Goal: Feedback & Contribution: Contribute content

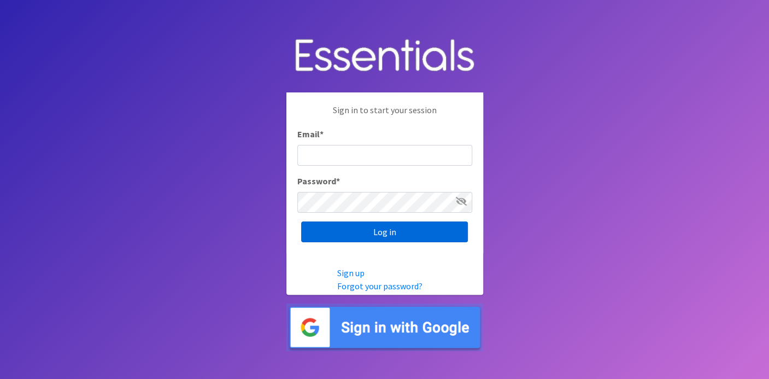
type input "[EMAIL_ADDRESS][DOMAIN_NAME]"
click at [360, 235] on input "Log in" at bounding box center [384, 231] width 167 height 21
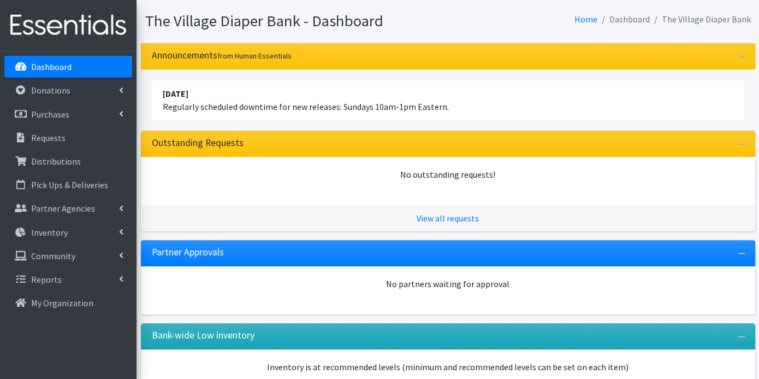
scroll to position [131, 0]
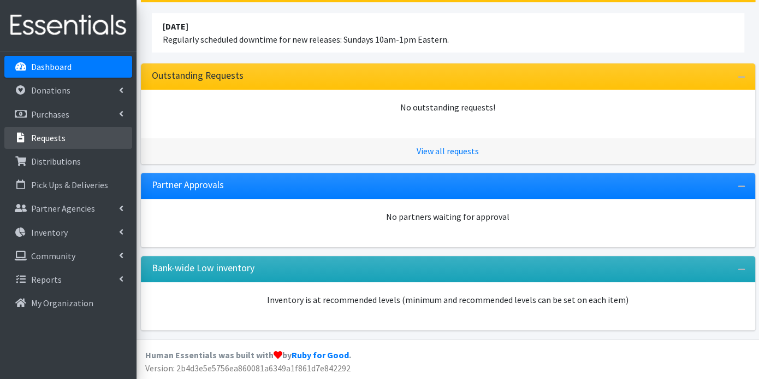
click at [77, 133] on link "Requests" at bounding box center [68, 138] width 128 height 22
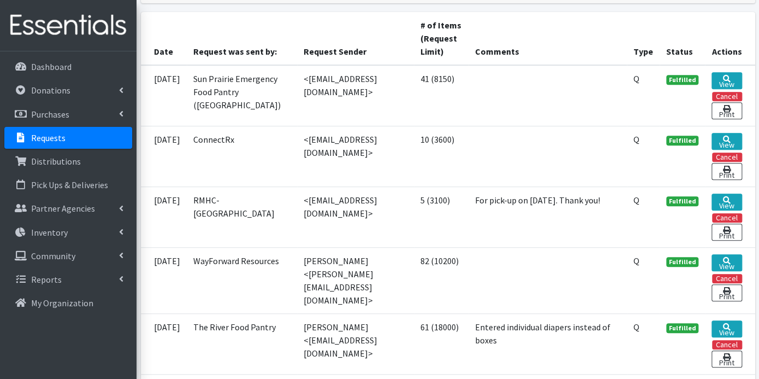
scroll to position [546, 0]
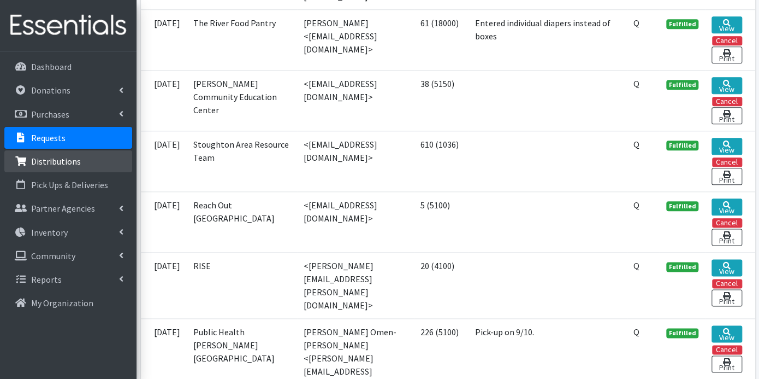
click at [53, 160] on p "Distributions" at bounding box center [56, 161] width 50 height 11
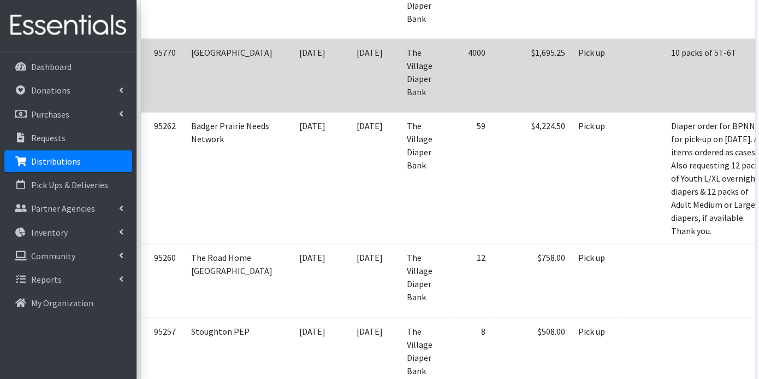
scroll to position [1214, 0]
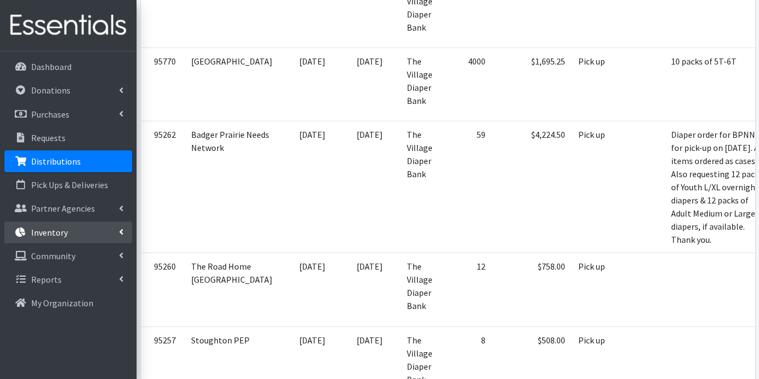
click at [64, 229] on p "Inventory" at bounding box center [49, 232] width 37 height 11
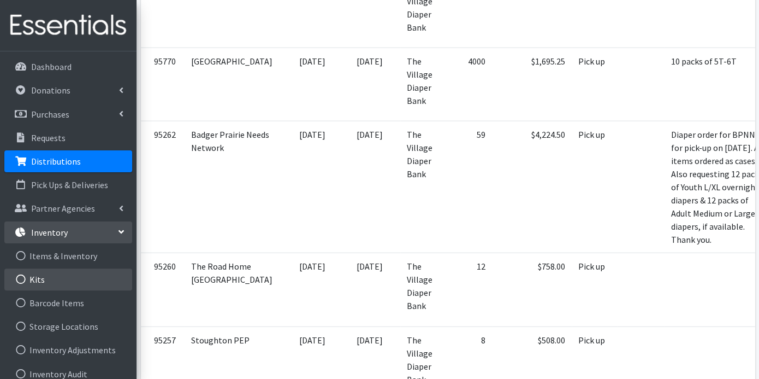
click at [37, 272] on link "Kits" at bounding box center [68, 279] width 128 height 22
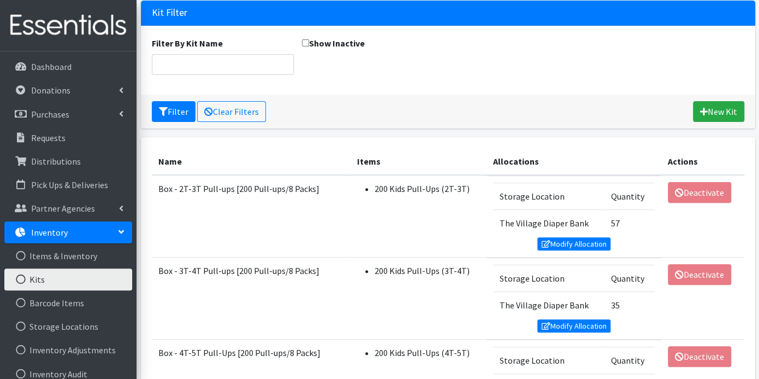
scroll to position [182, 0]
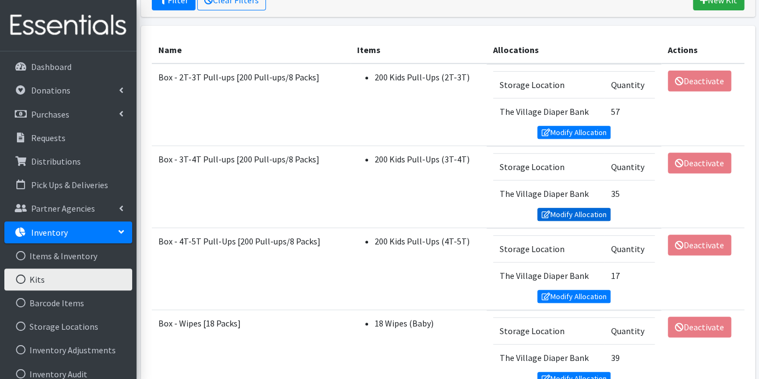
click at [560, 208] on link "Modify Allocation" at bounding box center [574, 214] width 73 height 13
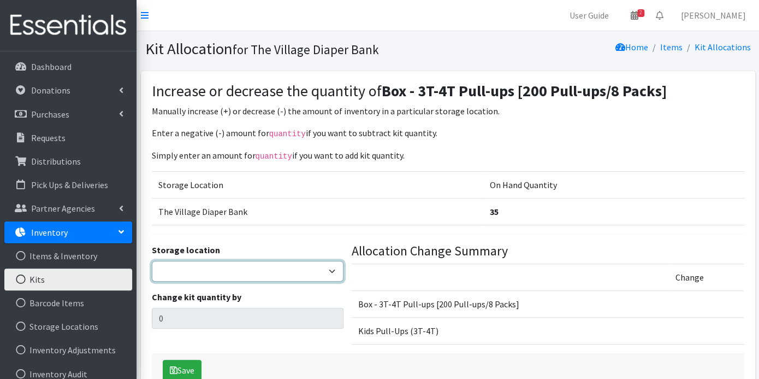
click at [331, 268] on select "The Village Diaper Bank" at bounding box center [248, 271] width 192 height 21
select select "353"
click at [152, 261] on select "The Village Diaper Bank" at bounding box center [248, 271] width 192 height 21
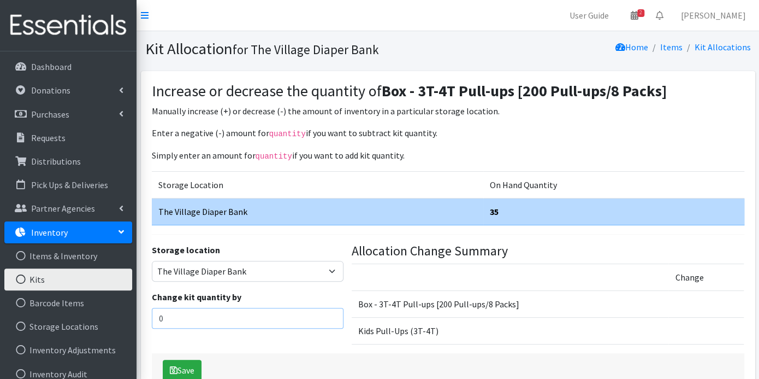
click at [273, 308] on input "0" at bounding box center [248, 318] width 192 height 21
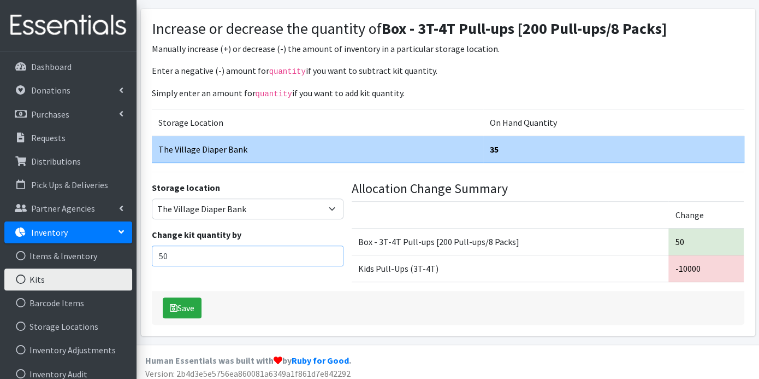
scroll to position [66, 0]
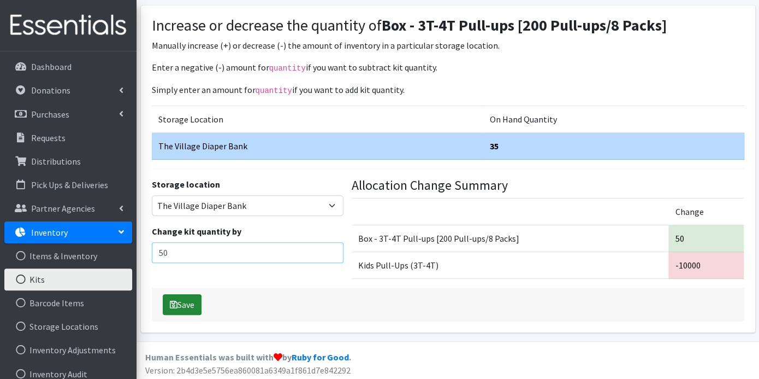
type input "50"
click at [192, 296] on button "Save" at bounding box center [182, 304] width 39 height 21
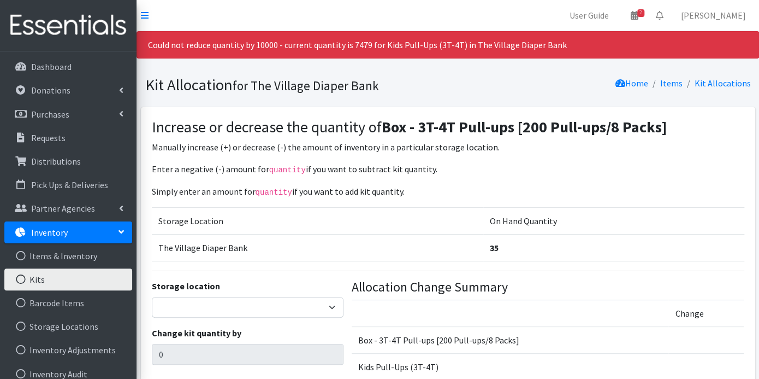
scroll to position [101, 0]
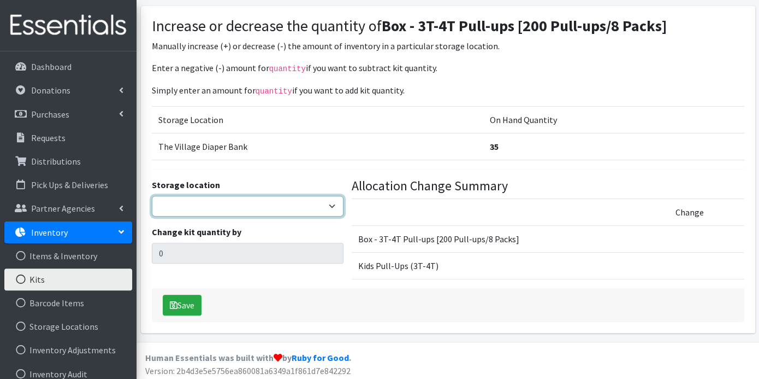
click at [327, 200] on select "The Village Diaper Bank" at bounding box center [248, 206] width 192 height 21
select select "353"
click at [152, 196] on select "The Village Diaper Bank" at bounding box center [248, 206] width 192 height 21
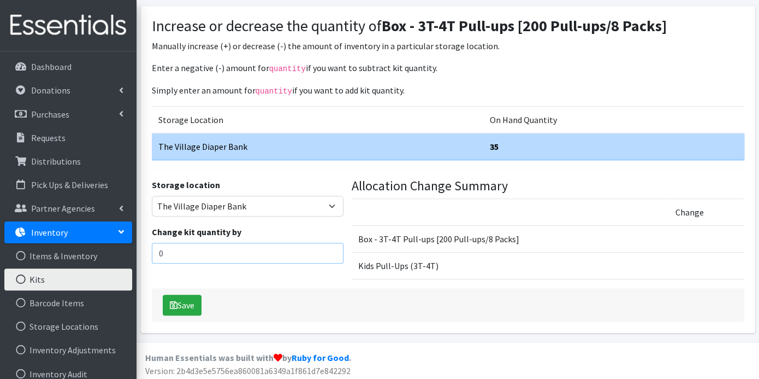
click at [202, 250] on input "0" at bounding box center [248, 253] width 192 height 21
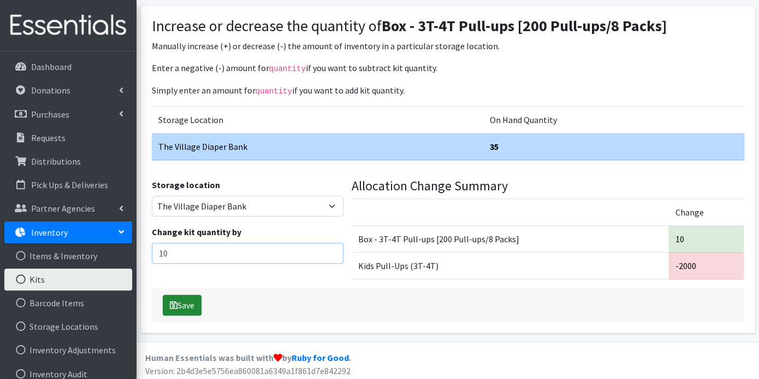
type input "10"
click at [186, 299] on button "Save" at bounding box center [182, 304] width 39 height 21
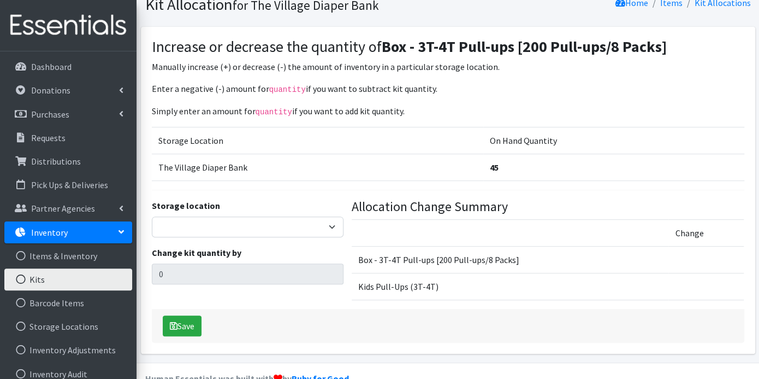
scroll to position [66, 0]
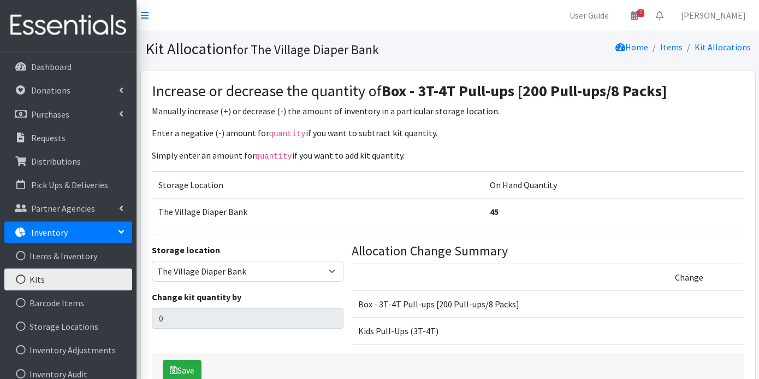
select select "353"
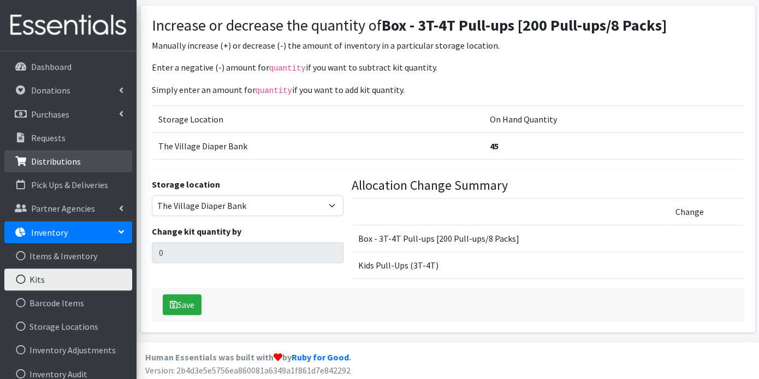
scroll to position [81, 0]
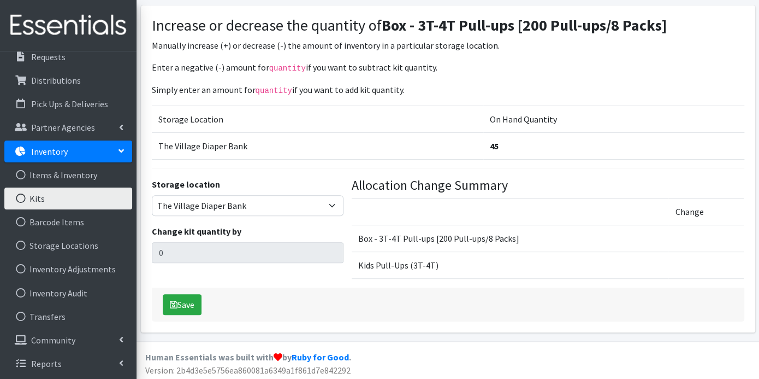
click at [55, 202] on link "Kits" at bounding box center [68, 198] width 128 height 22
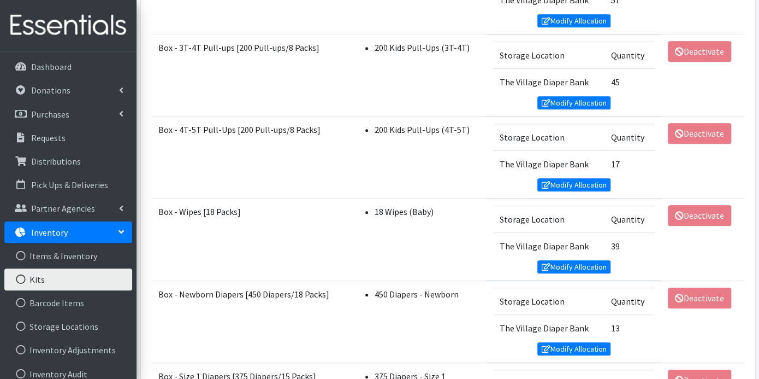
scroll to position [61, 0]
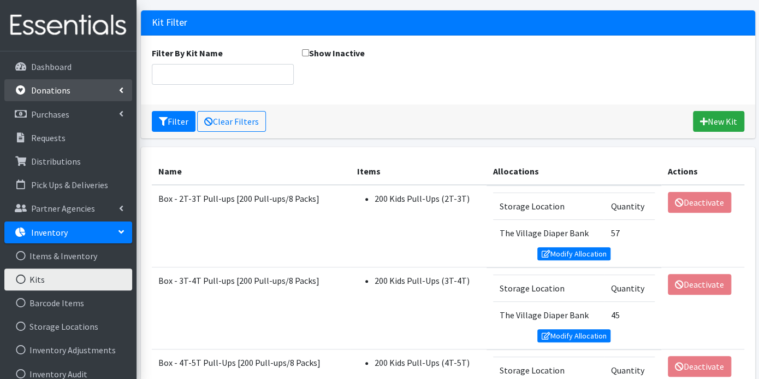
click at [52, 85] on p "Donations" at bounding box center [50, 90] width 39 height 11
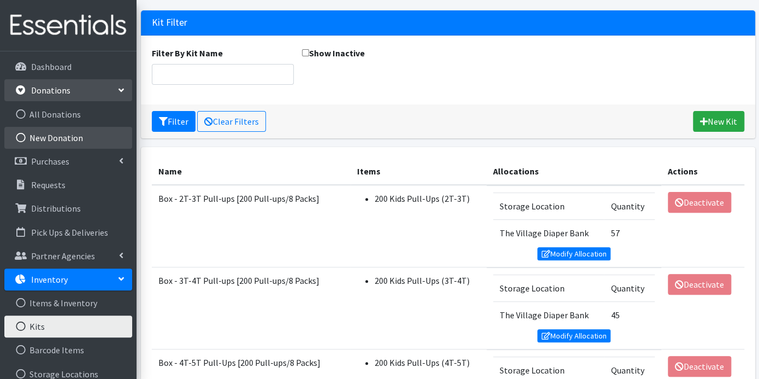
click at [67, 134] on link "New Donation" at bounding box center [68, 138] width 128 height 22
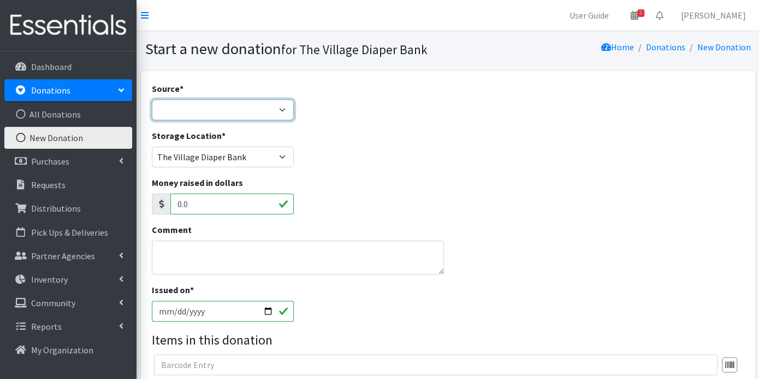
click at [282, 108] on select "Product Drive Manufacturer Donation Site Misc. Donation" at bounding box center [223, 109] width 142 height 21
select select "Misc. Donation"
click at [152, 99] on select "Product Drive Manufacturer Donation Site Misc. Donation" at bounding box center [223, 109] width 142 height 21
click at [201, 253] on textarea "Comment" at bounding box center [298, 257] width 292 height 34
click at [187, 245] on textarea "Baby to Baby" at bounding box center [298, 257] width 292 height 34
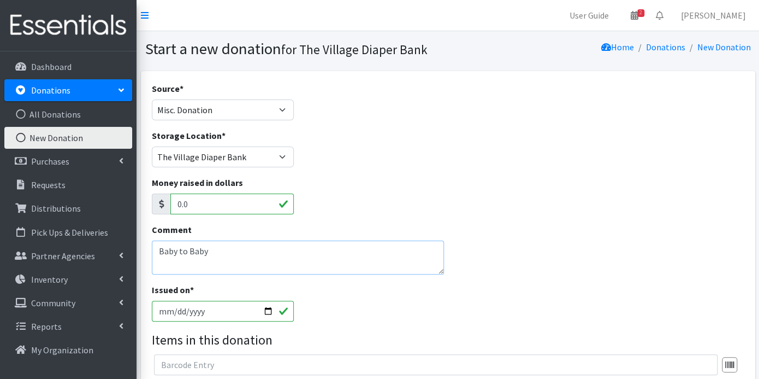
drag, startPoint x: 187, startPoint y: 245, endPoint x: 178, endPoint y: 249, distance: 9.3
click at [178, 249] on textarea "Baby to Baby" at bounding box center [298, 257] width 292 height 34
type textarea "Baby To Baby"
click at [280, 309] on input "2025-09-05" at bounding box center [223, 310] width 142 height 21
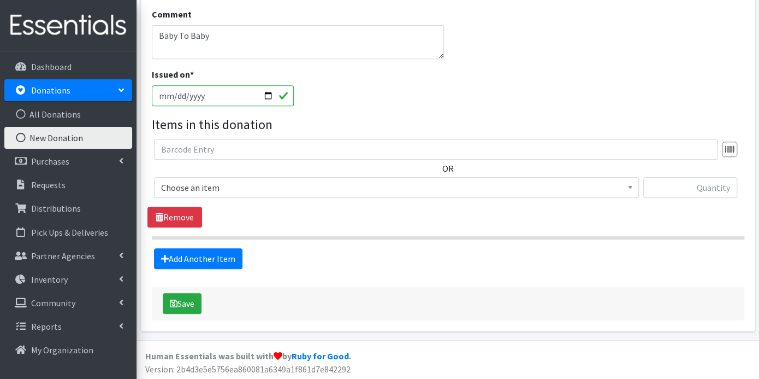
click at [174, 92] on input "2025-09-05" at bounding box center [223, 95] width 142 height 21
type input "2025-09-03"
click at [629, 183] on span at bounding box center [630, 186] width 11 height 17
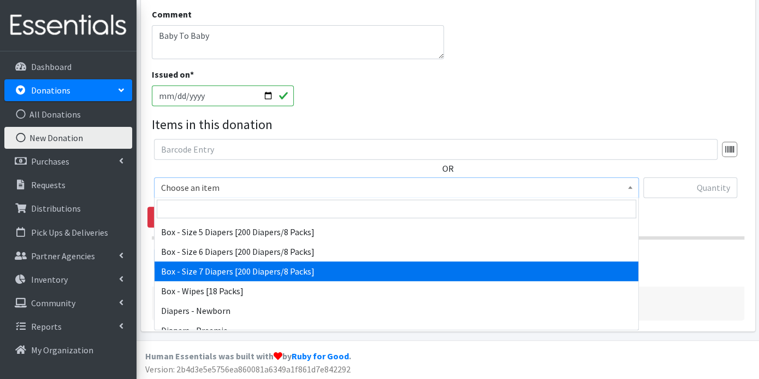
scroll to position [243, 0]
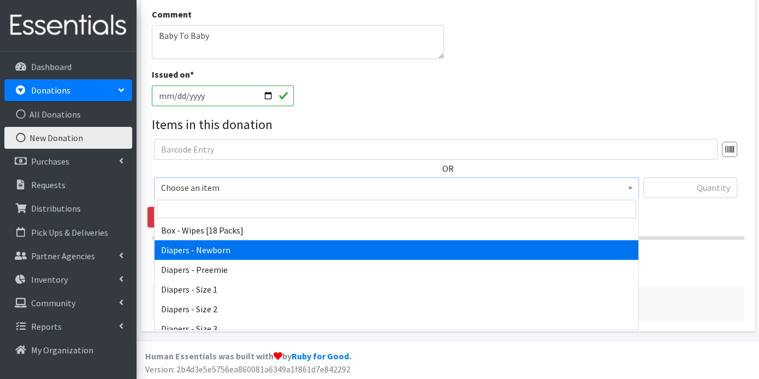
select select "9795"
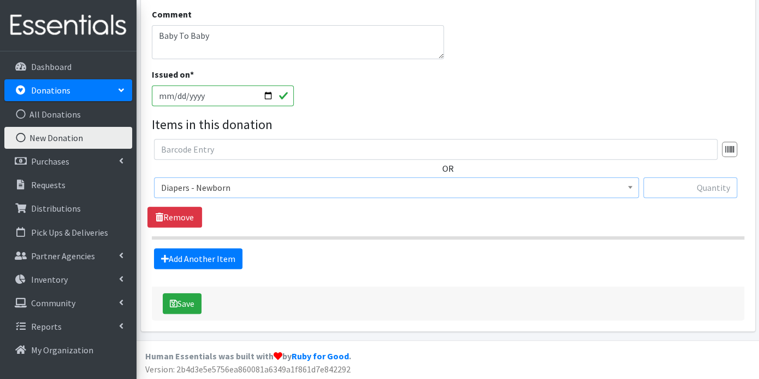
click at [659, 184] on input "text" at bounding box center [691, 187] width 94 height 21
type input "800"
click at [217, 258] on link "Add Another Item" at bounding box center [198, 258] width 88 height 21
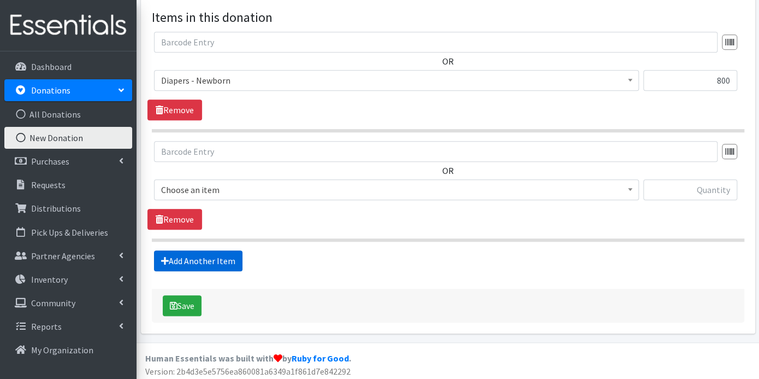
scroll to position [324, 0]
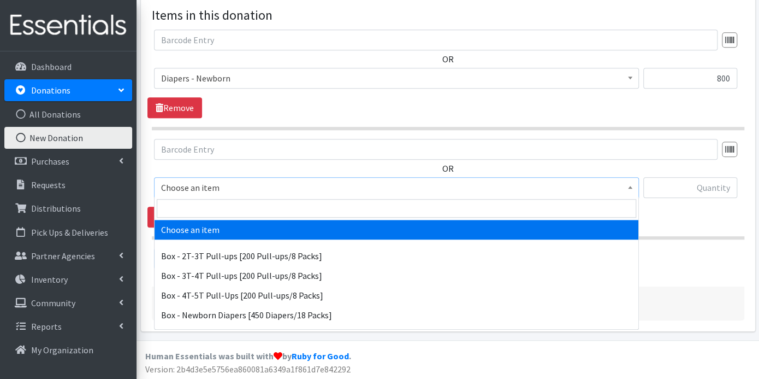
click at [634, 184] on span at bounding box center [630, 186] width 11 height 17
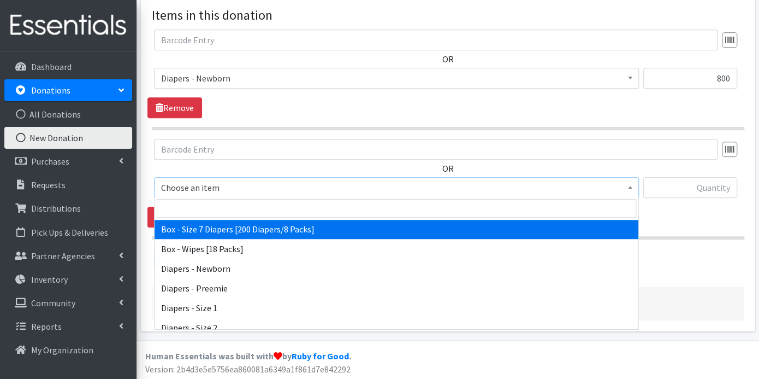
scroll to position [243, 0]
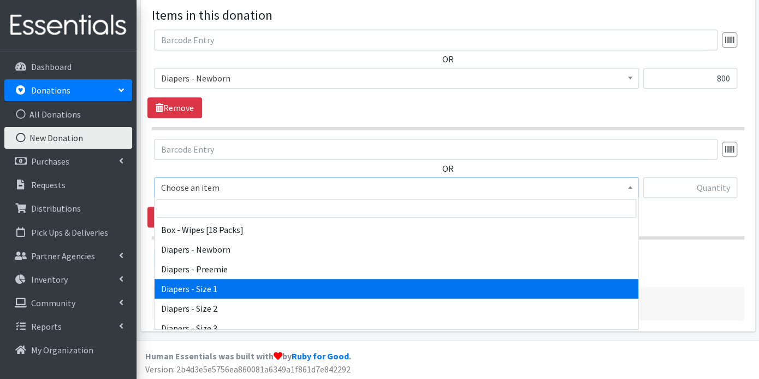
select select "9798"
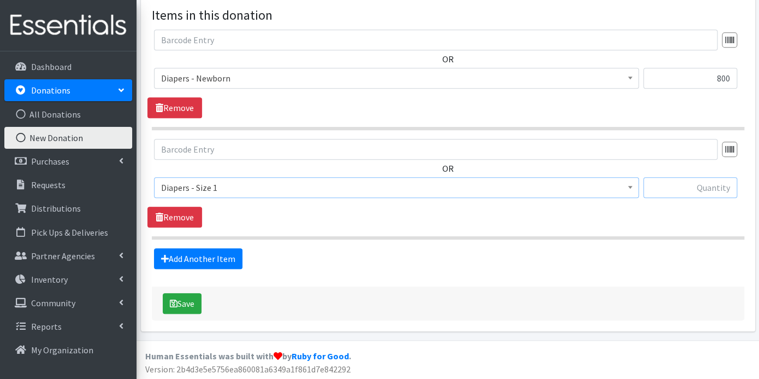
click at [697, 188] on input "text" at bounding box center [691, 187] width 94 height 21
type input "2600"
click at [219, 258] on link "Add Another Item" at bounding box center [198, 258] width 88 height 21
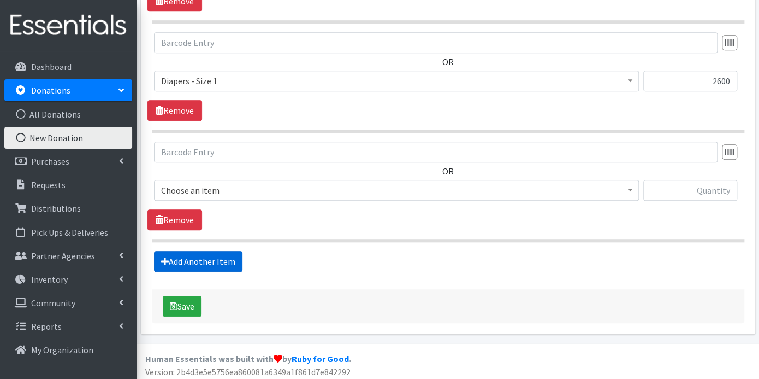
scroll to position [433, 0]
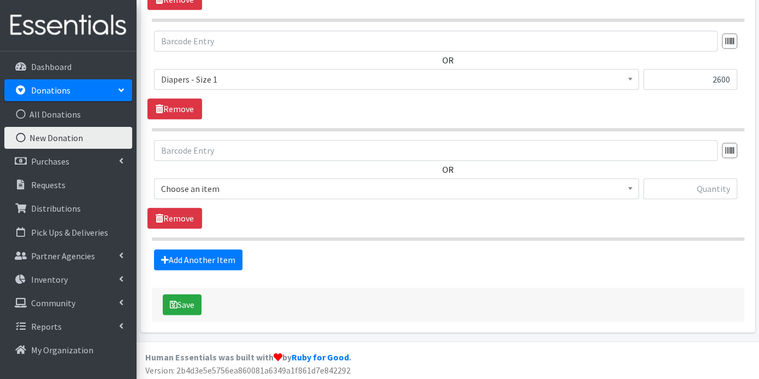
click at [632, 187] on b at bounding box center [630, 188] width 4 height 3
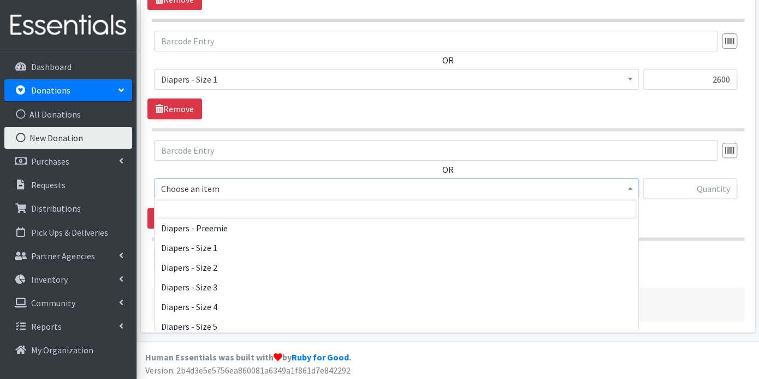
scroll to position [303, 0]
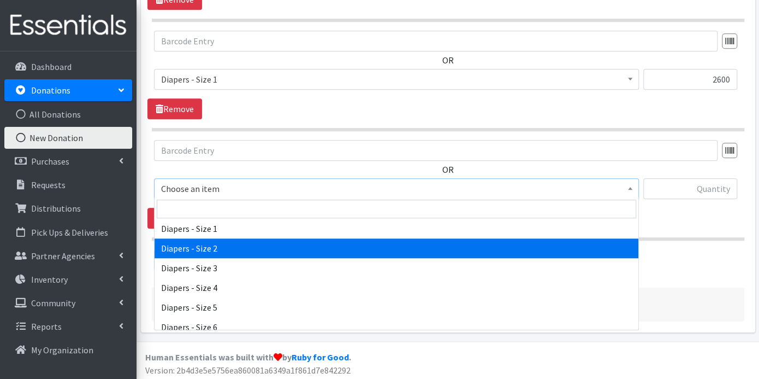
select select "9797"
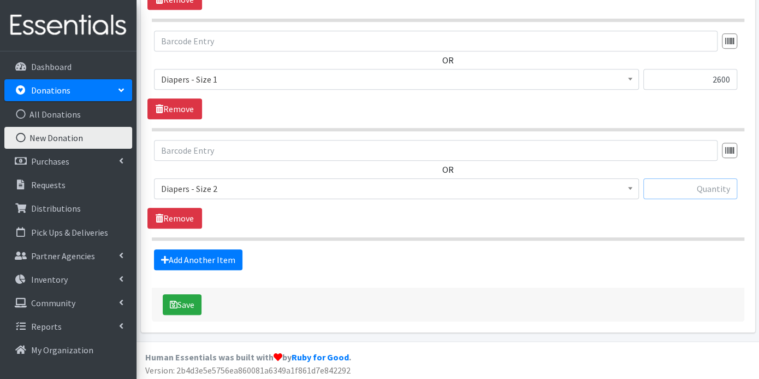
click at [695, 184] on input "text" at bounding box center [691, 188] width 94 height 21
type input "3200"
click at [208, 258] on link "Add Another Item" at bounding box center [198, 259] width 88 height 21
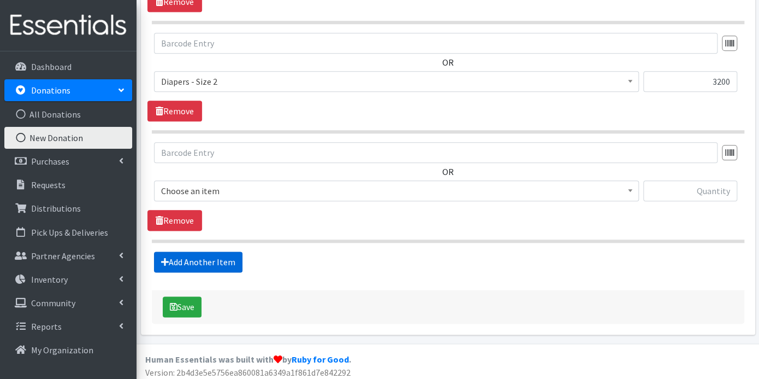
scroll to position [541, 0]
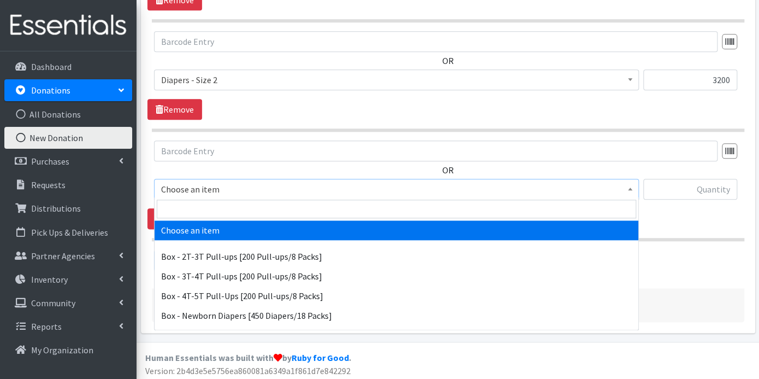
click at [632, 190] on span at bounding box center [630, 187] width 11 height 17
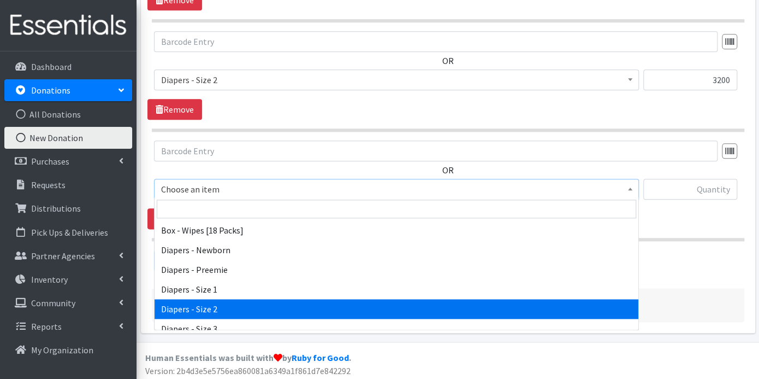
scroll to position [303, 0]
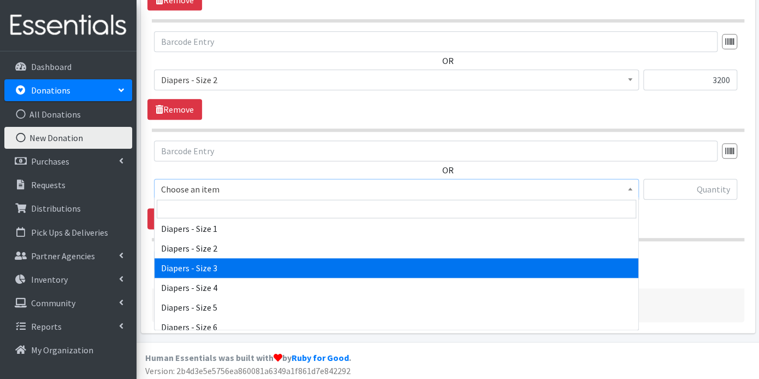
select select "9803"
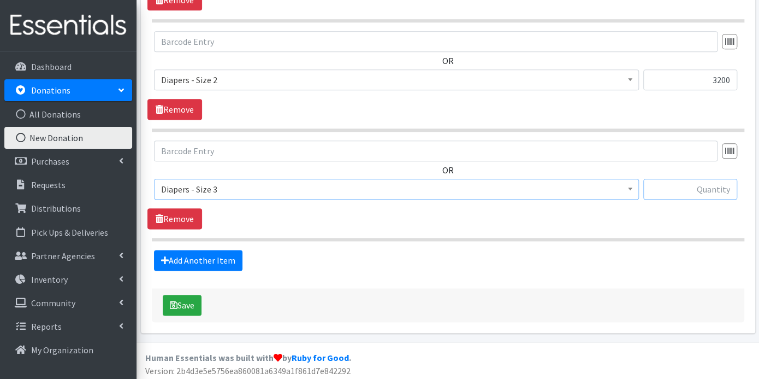
click at [689, 191] on input "text" at bounding box center [691, 189] width 94 height 21
type input "2600"
click at [190, 301] on button "Save" at bounding box center [182, 304] width 39 height 21
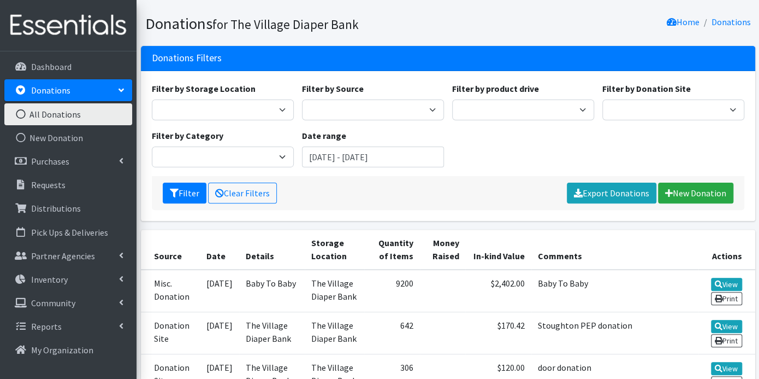
scroll to position [61, 0]
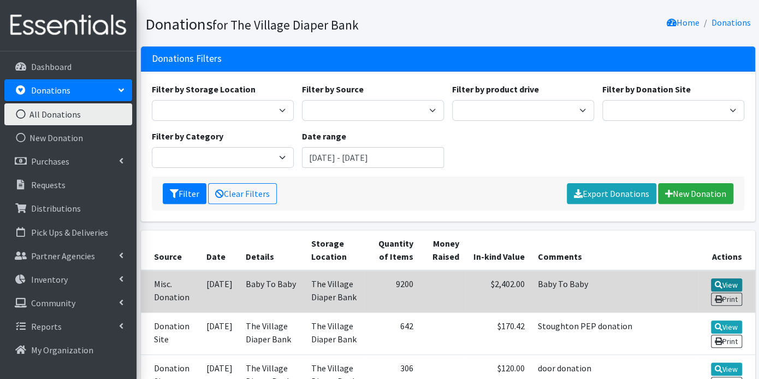
click at [723, 281] on link "View" at bounding box center [726, 284] width 31 height 13
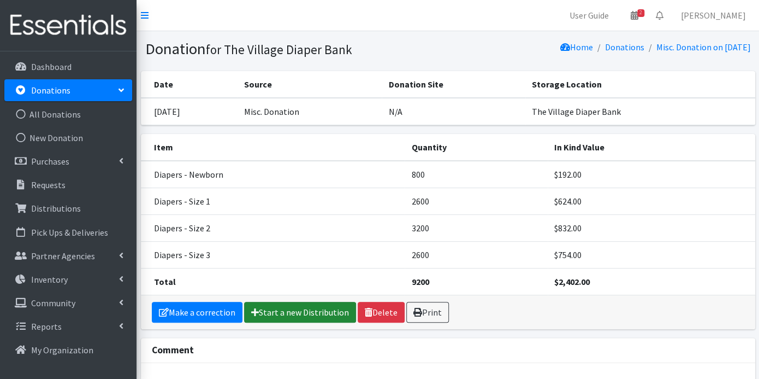
scroll to position [70, 0]
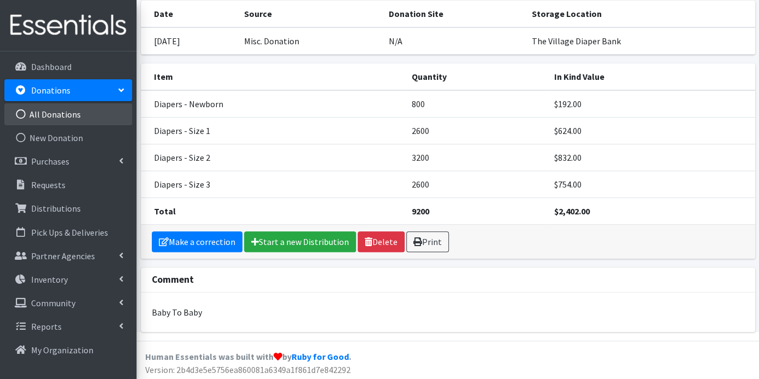
click at [64, 111] on link "All Donations" at bounding box center [68, 114] width 128 height 22
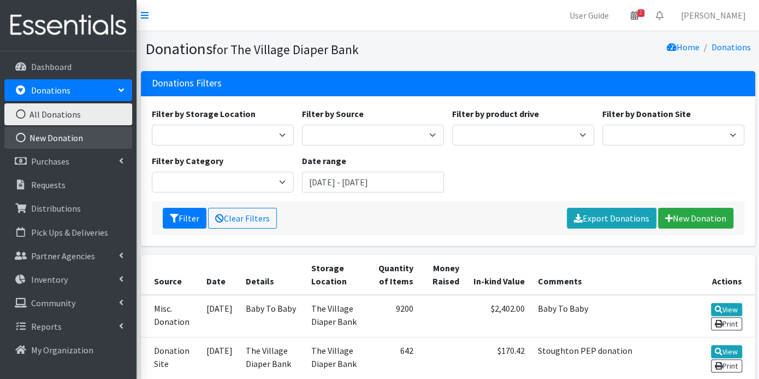
click at [65, 133] on link "New Donation" at bounding box center [68, 138] width 128 height 22
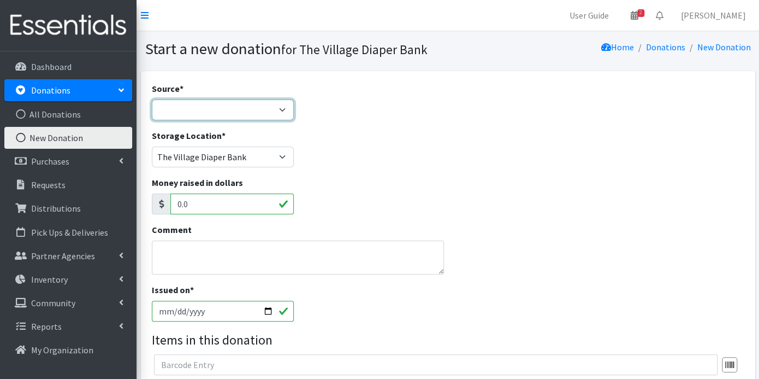
click at [283, 109] on select "Product Drive Manufacturer Donation Site Misc. Donation" at bounding box center [223, 109] width 142 height 21
select select "Donation Site"
click at [152, 99] on select "Product Drive Manufacturer Donation Site Misc. Donation" at bounding box center [223, 109] width 142 height 21
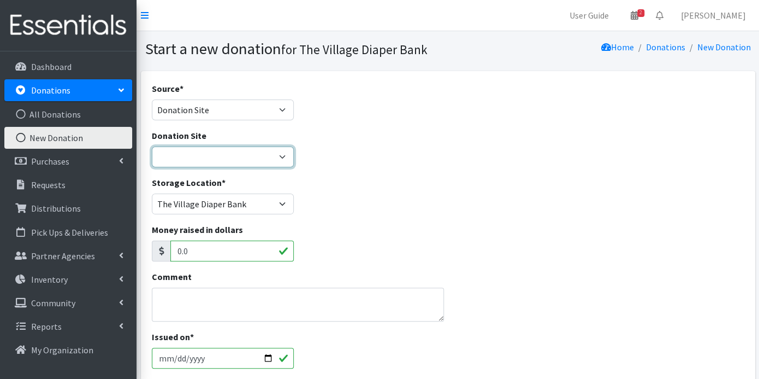
click at [270, 152] on select "The Village Diaper Bank" at bounding box center [223, 156] width 142 height 21
select select "866"
click at [152, 146] on select "The Village Diaper Bank" at bounding box center [223, 156] width 142 height 21
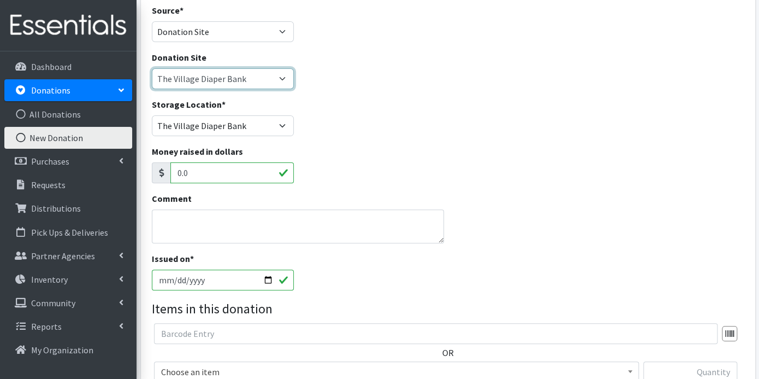
scroll to position [121, 0]
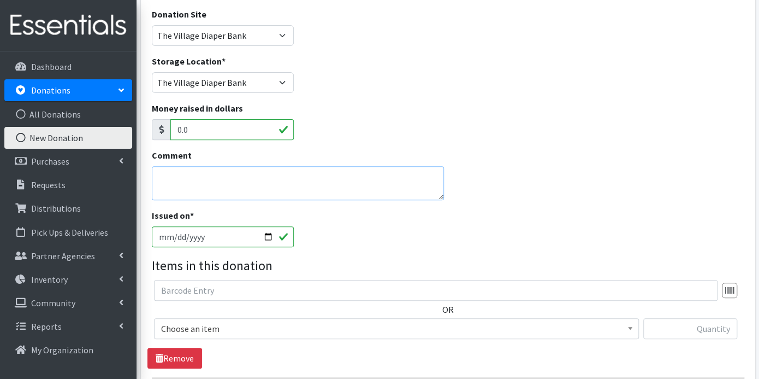
click at [219, 174] on textarea "Comment" at bounding box center [298, 183] width 292 height 34
type textarea "b"
type textarea "Baby To Baby"
click at [174, 231] on input "2025-09-05" at bounding box center [223, 236] width 142 height 21
type input "2025-09-03"
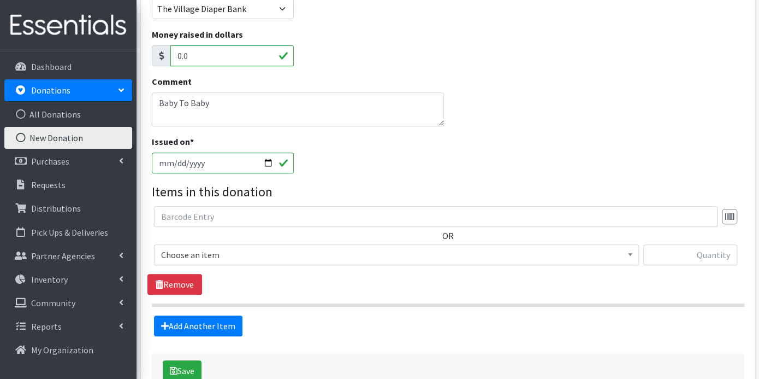
scroll to position [262, 0]
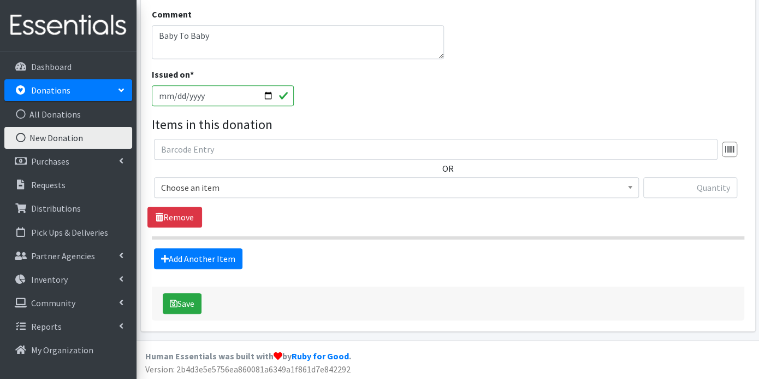
click at [629, 186] on b at bounding box center [630, 187] width 4 height 3
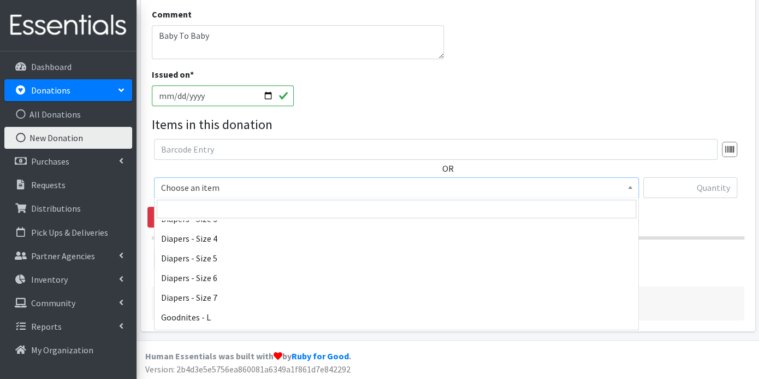
scroll to position [364, 0]
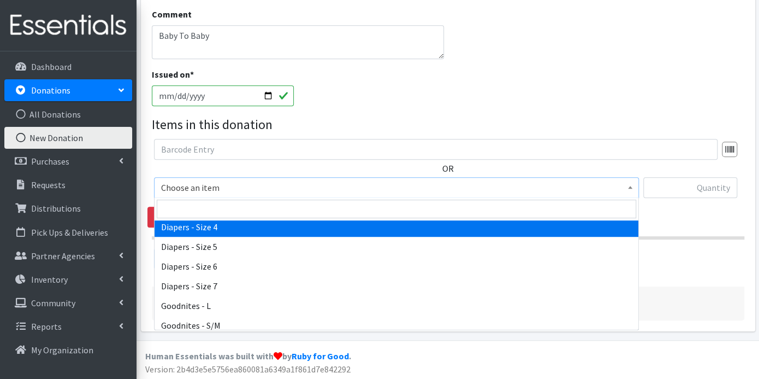
select select "9799"
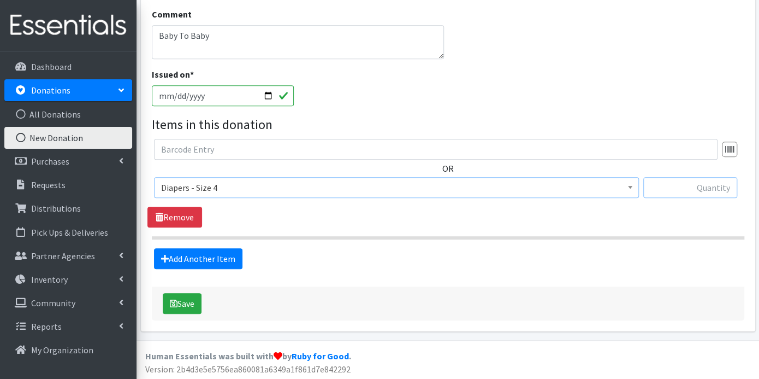
click at [674, 186] on input "text" at bounding box center [691, 187] width 94 height 21
type input "4400"
click at [226, 260] on link "Add Another Item" at bounding box center [198, 258] width 88 height 21
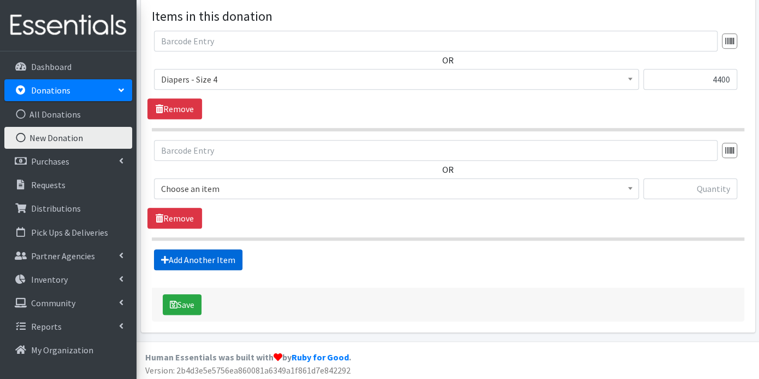
scroll to position [371, 0]
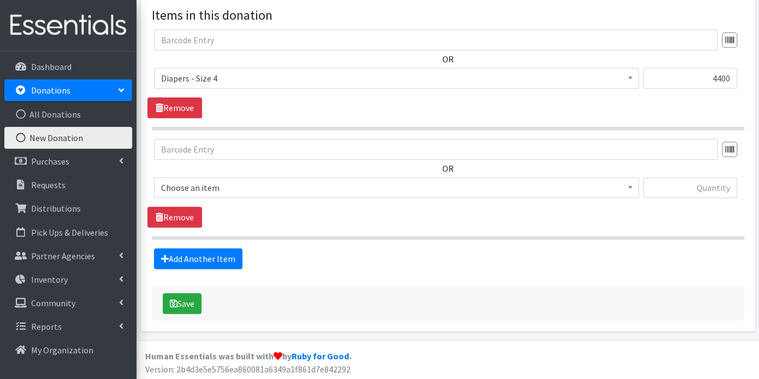
click at [634, 186] on span at bounding box center [630, 186] width 11 height 17
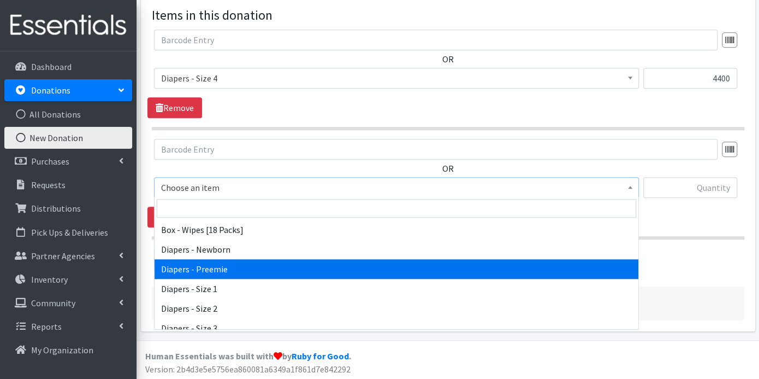
scroll to position [303, 0]
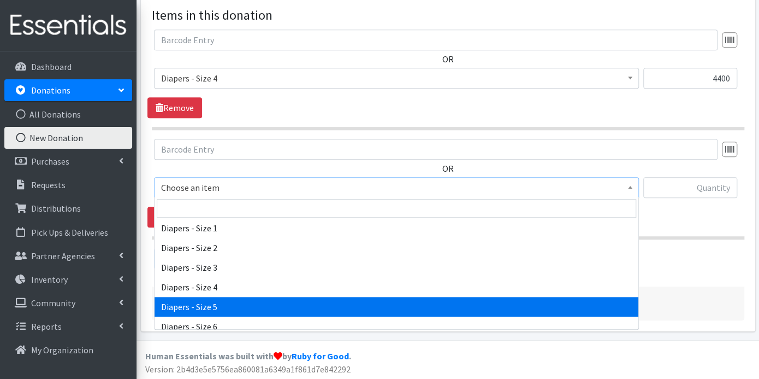
select select "9802"
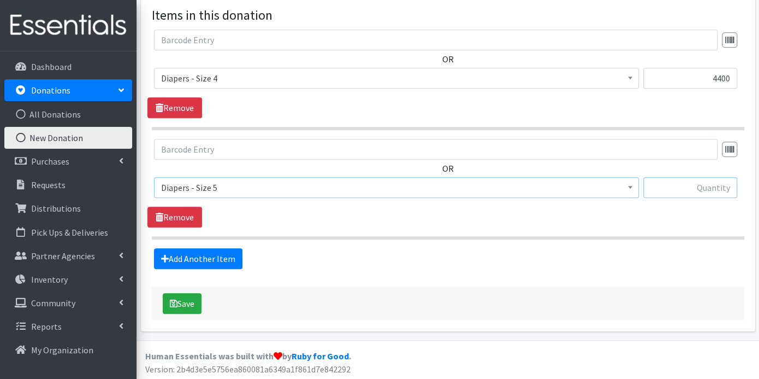
click at [674, 186] on input "text" at bounding box center [691, 187] width 94 height 21
type input "7400"
click at [198, 257] on link "Add Another Item" at bounding box center [198, 258] width 88 height 21
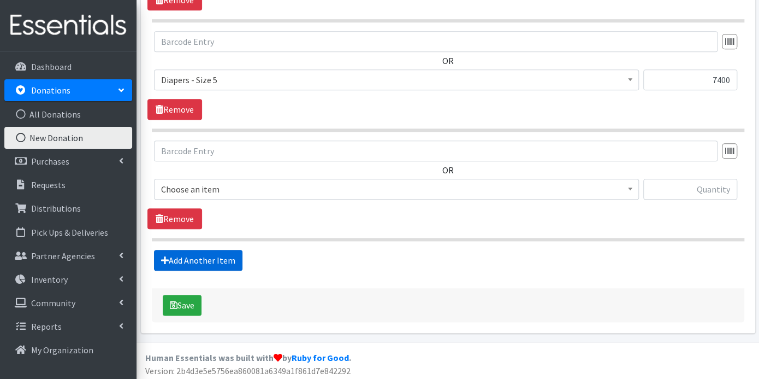
scroll to position [480, 0]
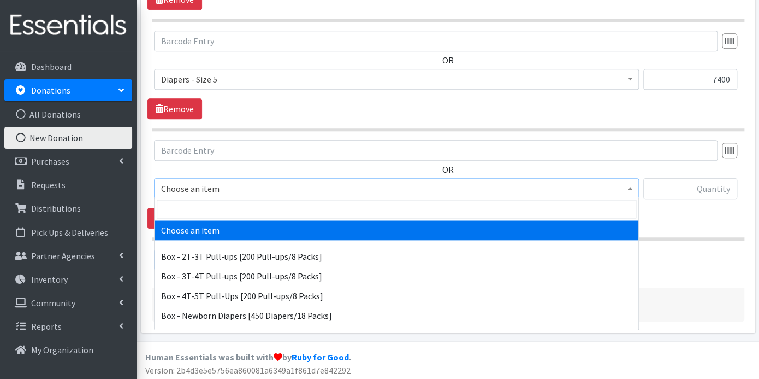
click at [630, 187] on b at bounding box center [630, 188] width 4 height 3
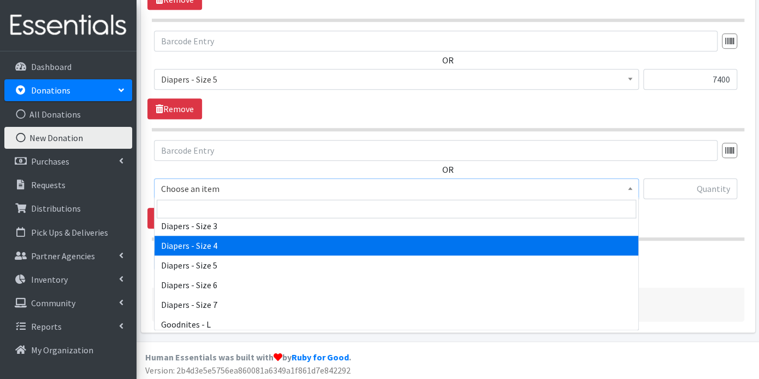
scroll to position [364, 0]
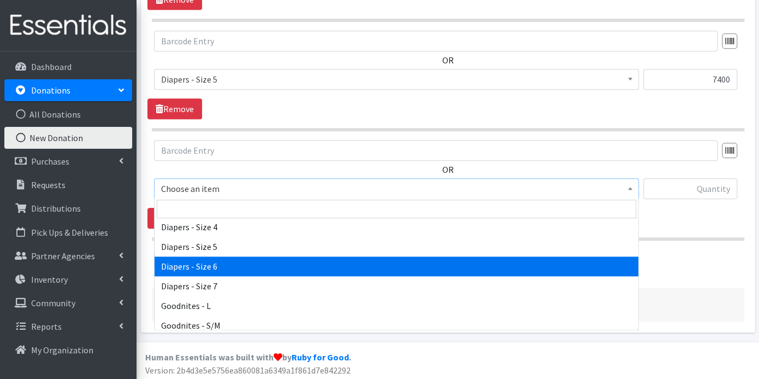
select select "9800"
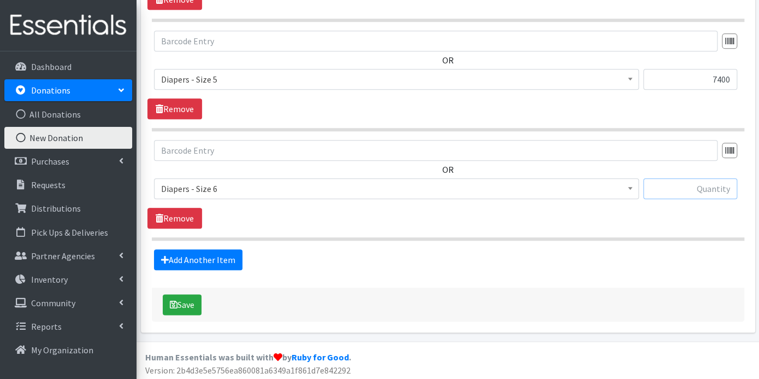
click at [684, 186] on input "text" at bounding box center [691, 188] width 94 height 21
type input "6800"
click at [198, 251] on link "Add Another Item" at bounding box center [198, 259] width 88 height 21
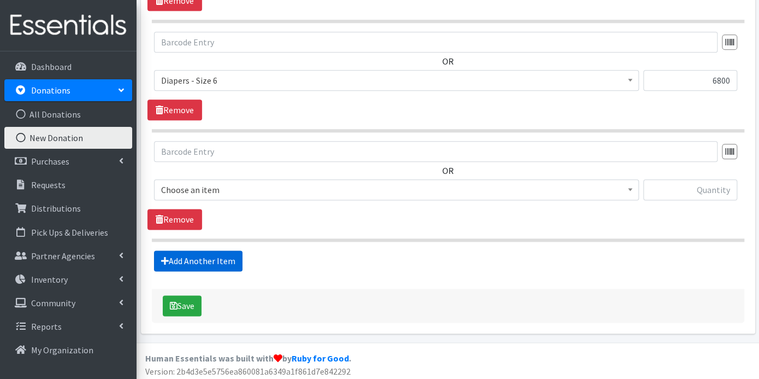
scroll to position [588, 0]
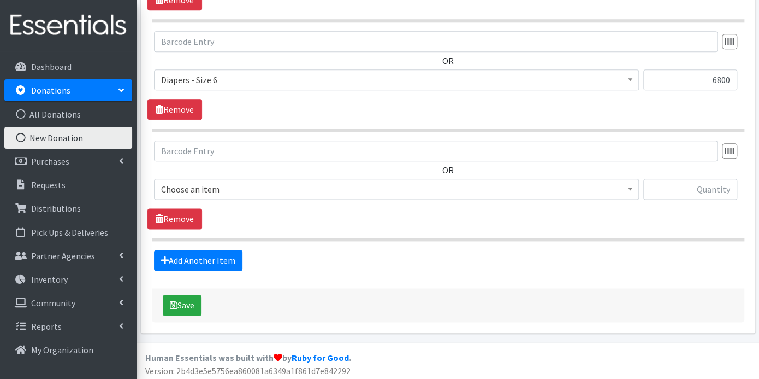
click at [635, 182] on span at bounding box center [630, 187] width 11 height 17
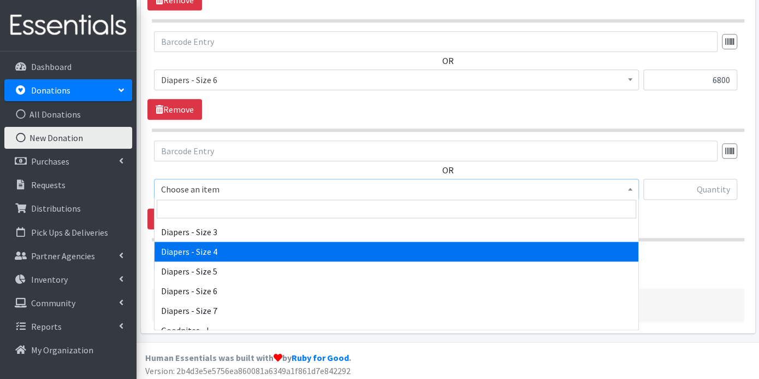
scroll to position [364, 0]
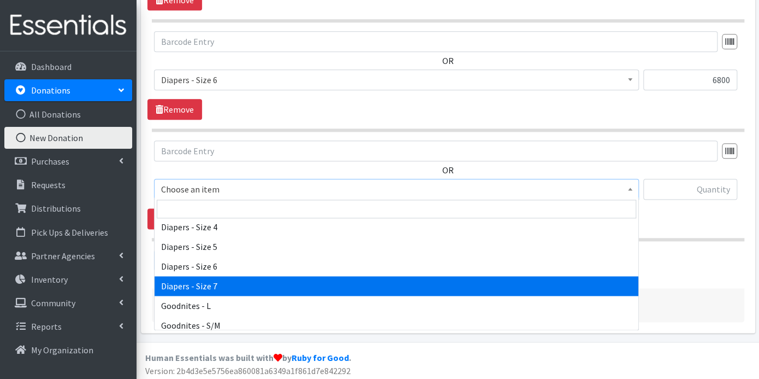
select select "12545"
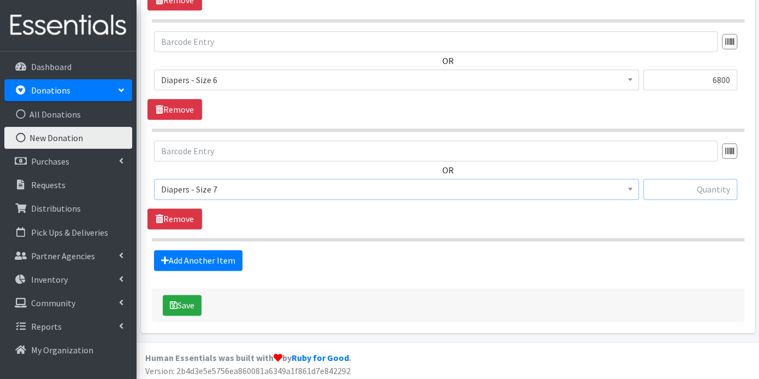
click at [662, 188] on input "text" at bounding box center [691, 189] width 94 height 21
type input "4600"
click at [232, 257] on link "Add Another Item" at bounding box center [198, 260] width 88 height 21
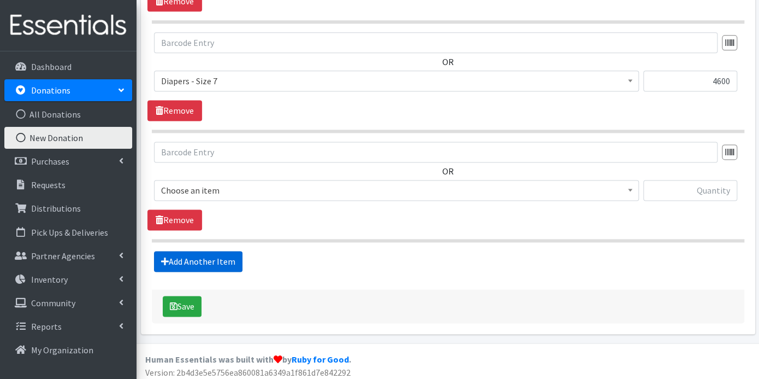
scroll to position [698, 0]
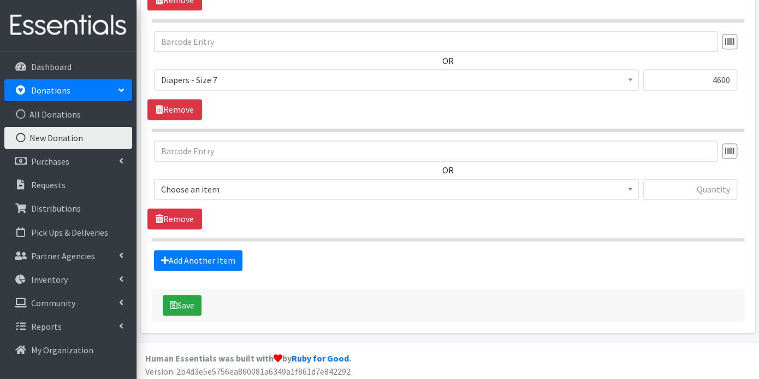
click at [628, 187] on b at bounding box center [630, 188] width 4 height 3
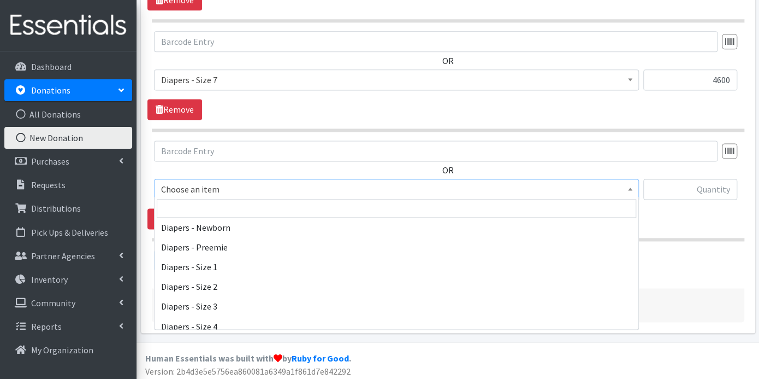
scroll to position [243, 0]
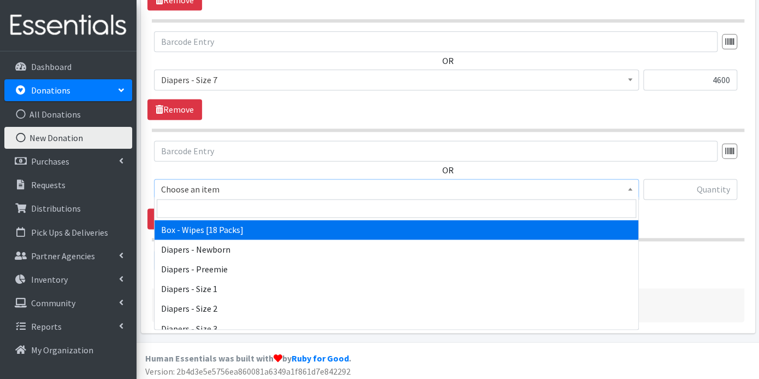
select select "14401"
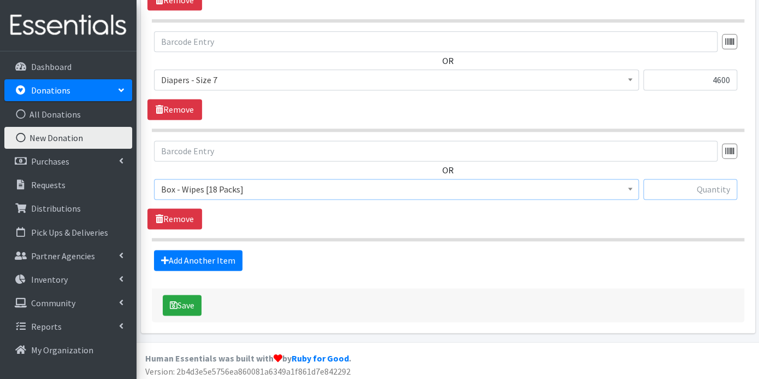
click at [680, 179] on input "text" at bounding box center [691, 189] width 94 height 21
type input "45"
click at [290, 261] on div "Add Another Item" at bounding box center [447, 260] width 601 height 21
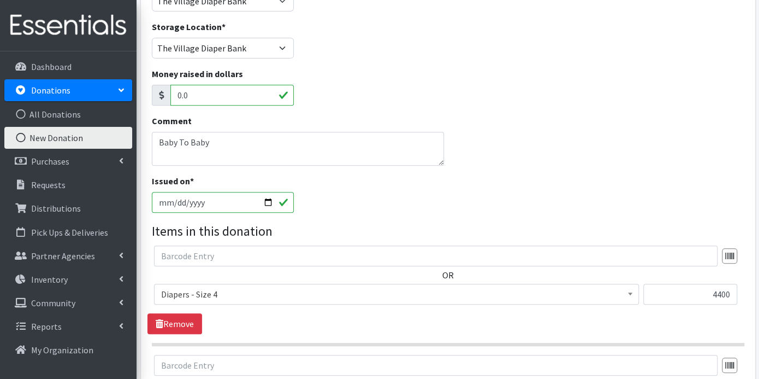
scroll to position [182, 0]
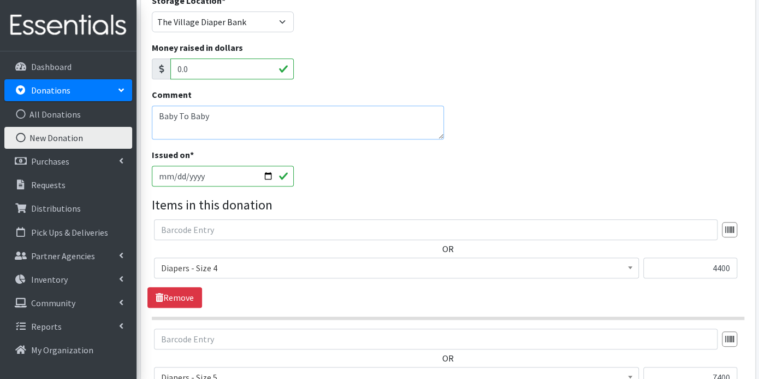
click at [237, 119] on textarea "Baby To Baby" at bounding box center [298, 122] width 292 height 34
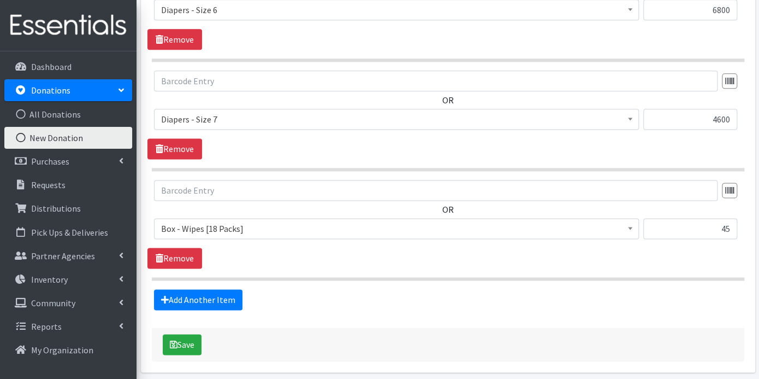
scroll to position [698, 0]
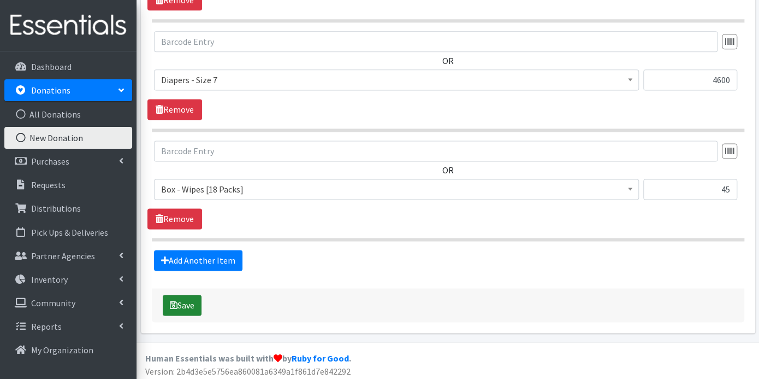
type textarea "Baby To Baby"
click at [188, 297] on button "Save" at bounding box center [182, 304] width 39 height 21
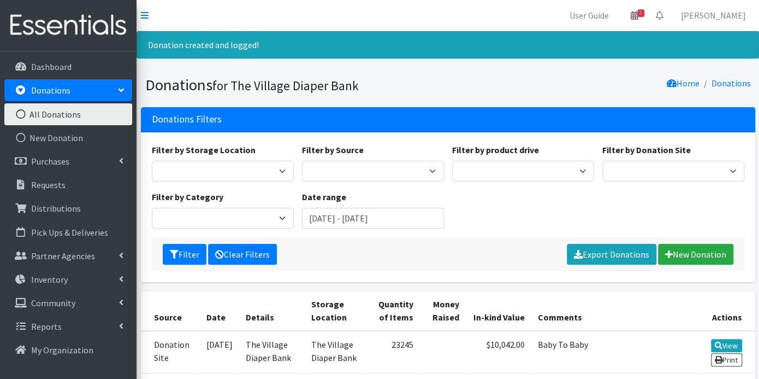
scroll to position [121, 0]
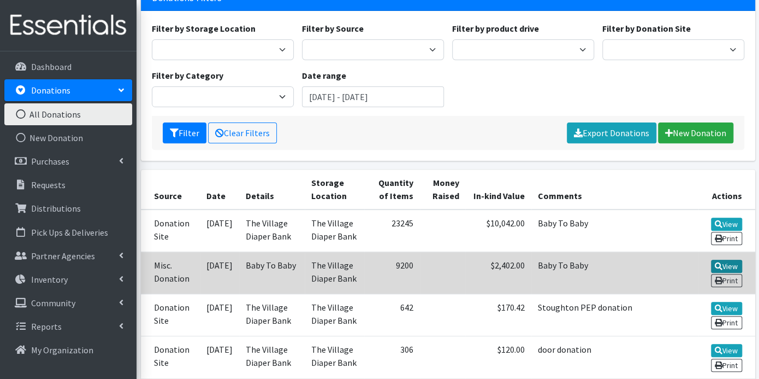
click at [730, 261] on link "View" at bounding box center [726, 265] width 31 height 13
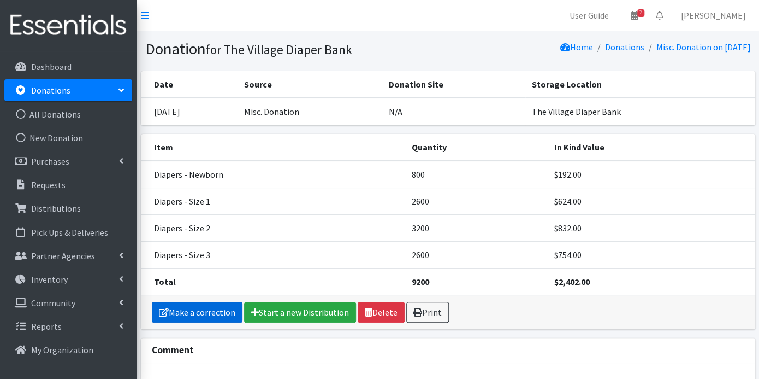
click at [221, 311] on link "Make a correction" at bounding box center [197, 312] width 91 height 21
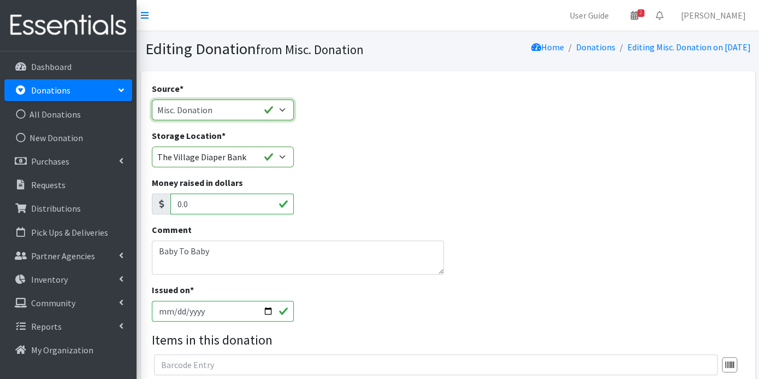
click at [281, 105] on select "Product Drive Manufacturer Donation Site Misc. Donation" at bounding box center [223, 109] width 142 height 21
select select "Donation Site"
click at [152, 99] on select "Product Drive Manufacturer Donation Site Misc. Donation" at bounding box center [223, 109] width 142 height 21
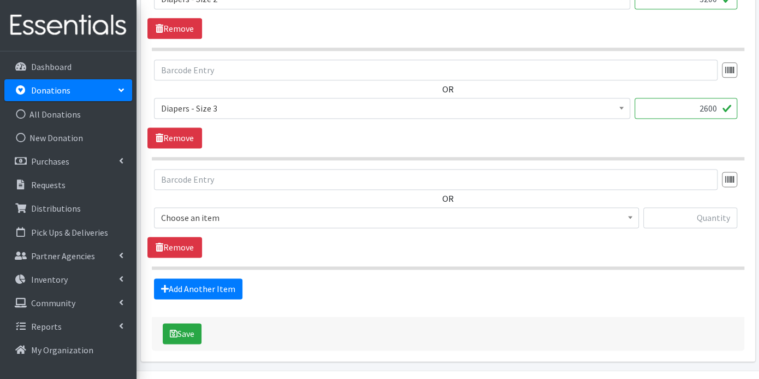
scroll to position [698, 0]
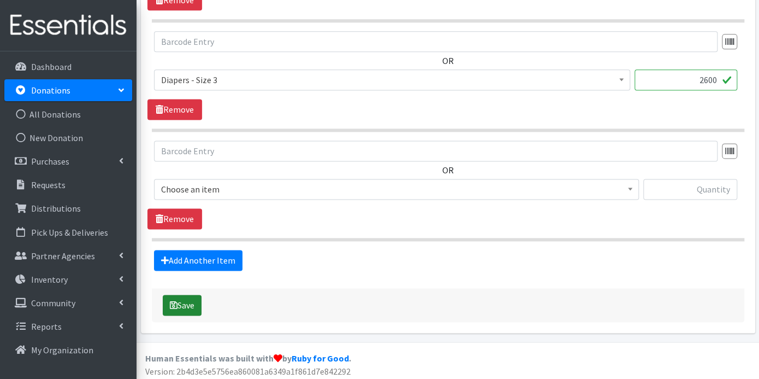
click at [186, 294] on button "Save" at bounding box center [182, 304] width 39 height 21
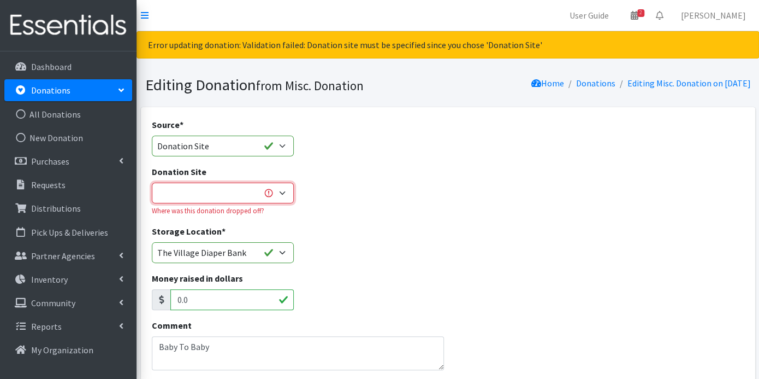
click at [282, 192] on select "The Village Diaper Bank" at bounding box center [223, 192] width 142 height 21
select select "866"
click at [152, 182] on select "The Village Diaper Bank" at bounding box center [223, 192] width 142 height 21
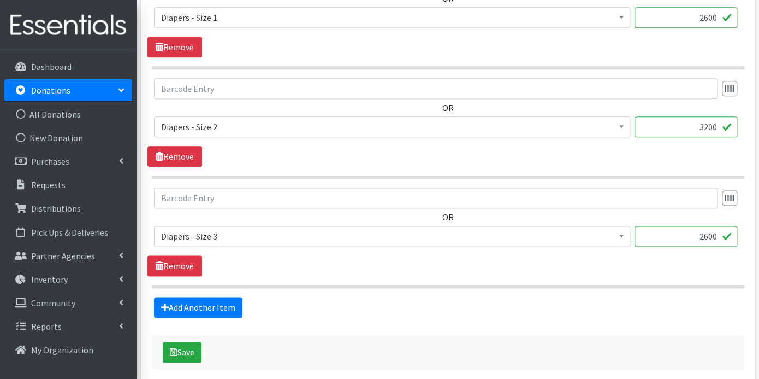
scroll to position [637, 0]
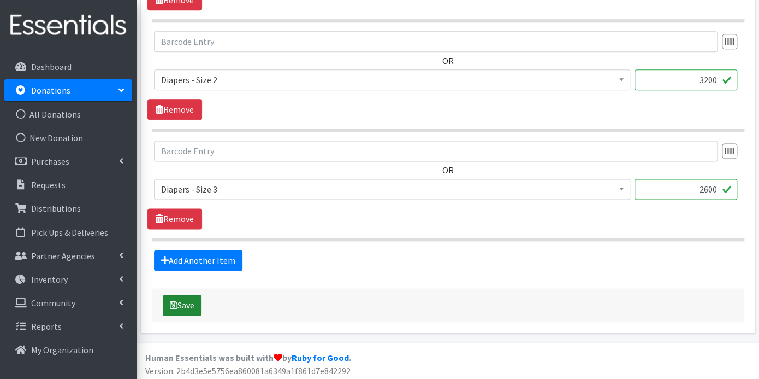
click at [181, 298] on button "Save" at bounding box center [182, 304] width 39 height 21
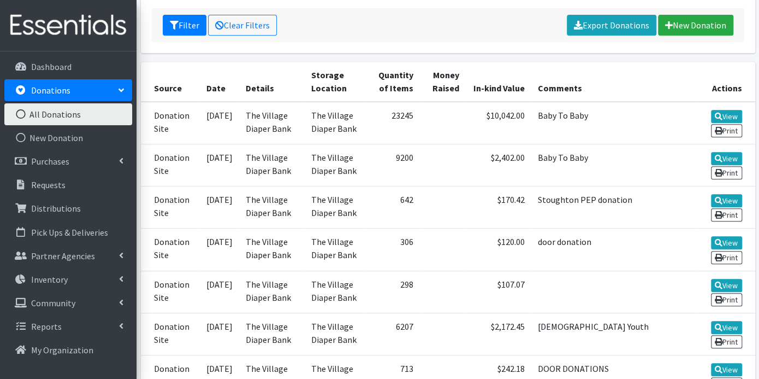
scroll to position [243, 0]
